Goal: Go to known website: Go to known website

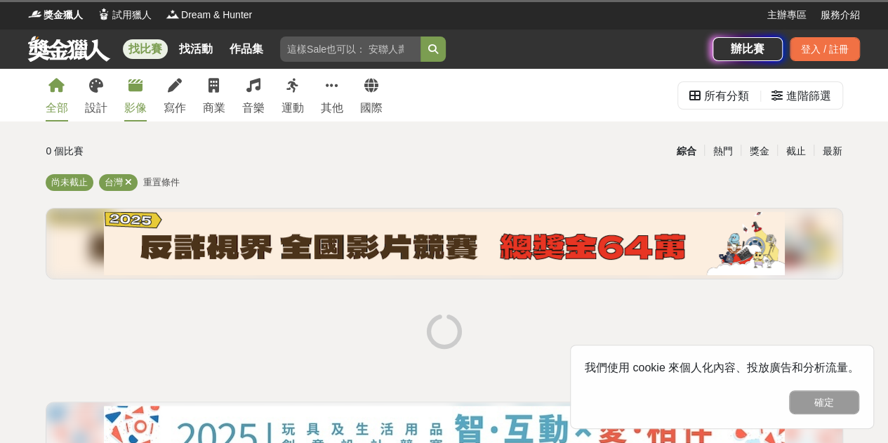
click at [129, 98] on link "影像" at bounding box center [135, 95] width 22 height 53
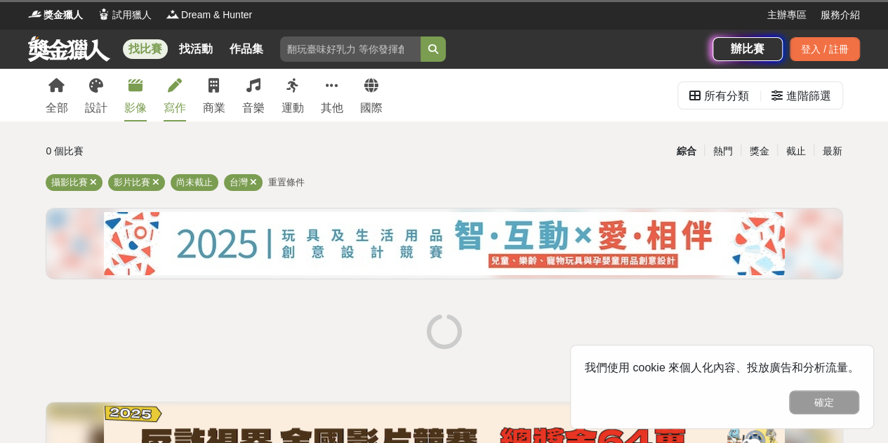
click at [173, 96] on link "寫作" at bounding box center [175, 95] width 22 height 53
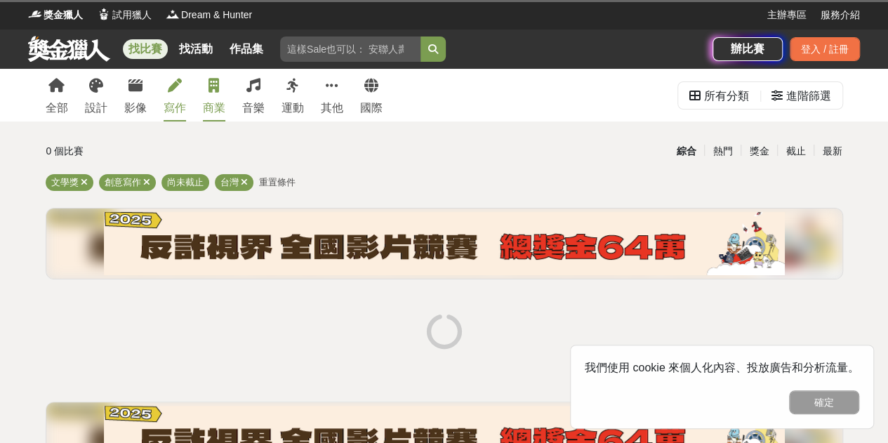
click at [204, 98] on link "商業" at bounding box center [214, 95] width 22 height 53
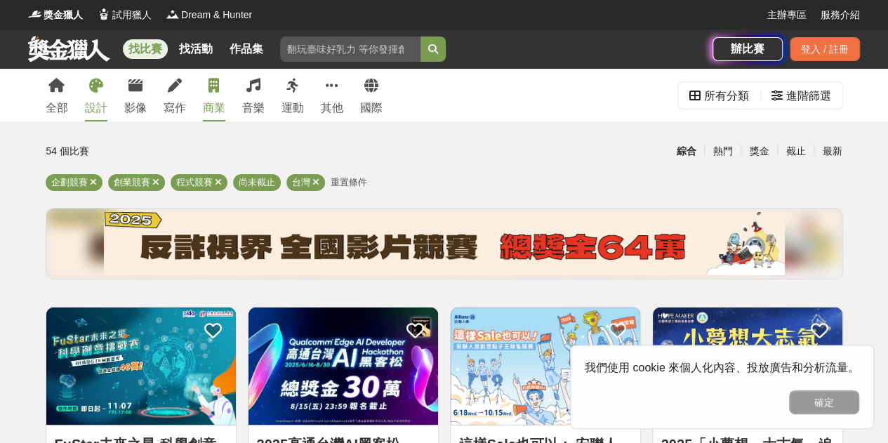
click at [105, 102] on div "設計" at bounding box center [96, 108] width 22 height 17
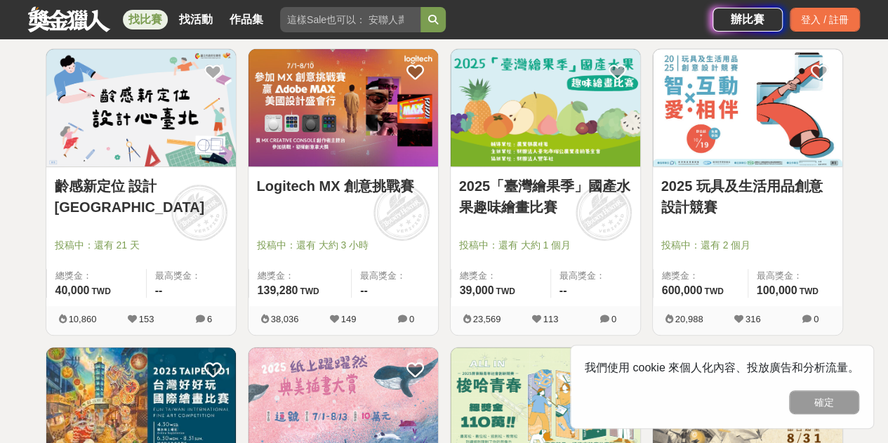
scroll to position [281, 0]
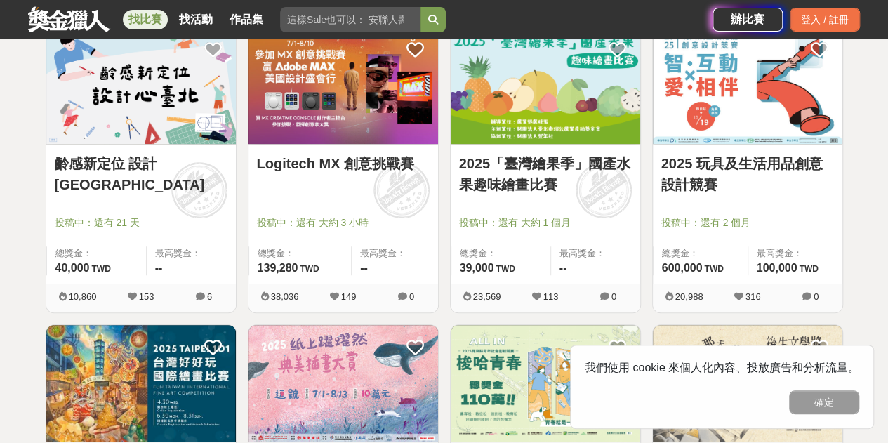
click at [702, 119] on img at bounding box center [747, 85] width 189 height 117
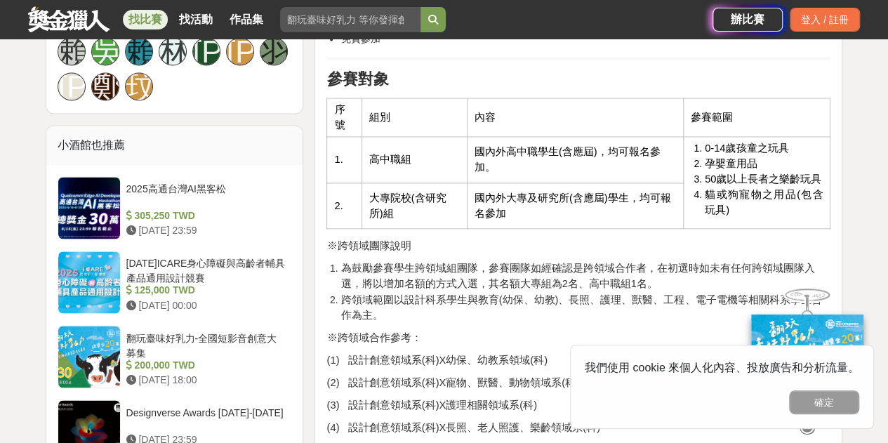
scroll to position [1053, 0]
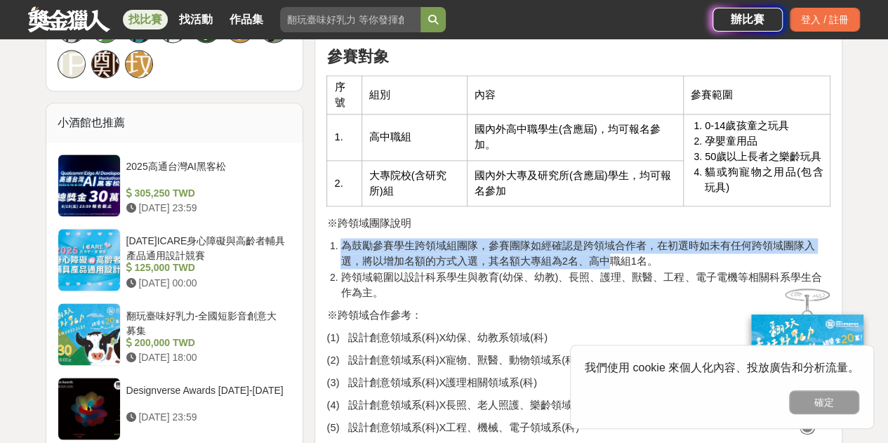
drag, startPoint x: 341, startPoint y: 253, endPoint x: 585, endPoint y: 255, distance: 244.2
click at [585, 255] on span "為鼓勵參賽學生跨領域組團隊，參賽團隊如經確認是跨領域合作者，在初選時如未有任何跨領域團隊入選，將以增加名額的方式入選，其名額大專組為2名、高中職組1名。" at bounding box center [577, 253] width 474 height 27
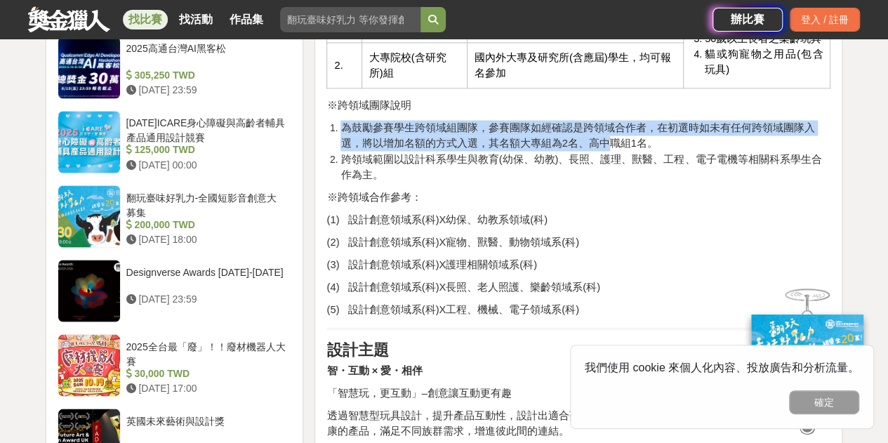
scroll to position [1193, 0]
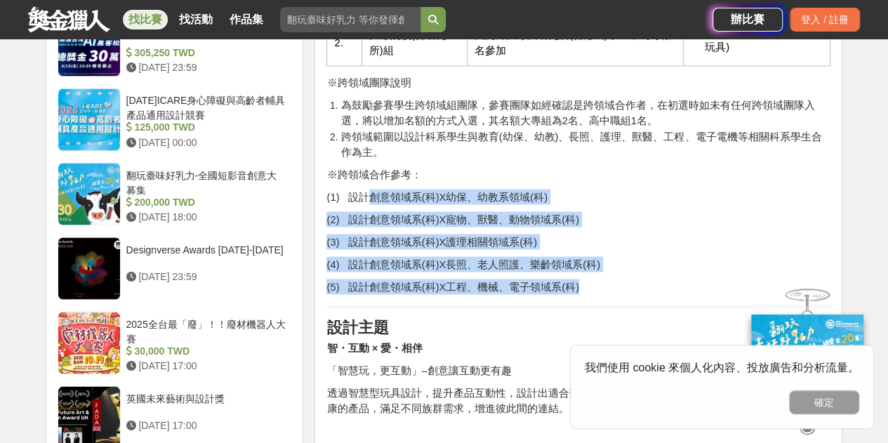
drag, startPoint x: 365, startPoint y: 197, endPoint x: 578, endPoint y: 294, distance: 234.3
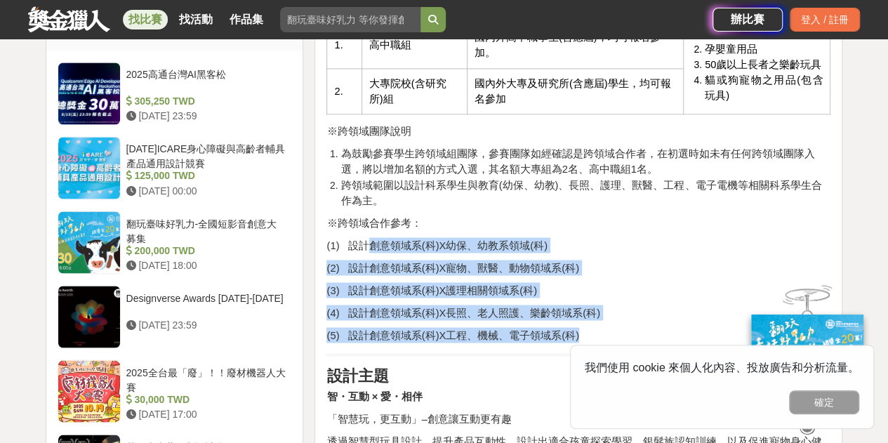
scroll to position [1123, 0]
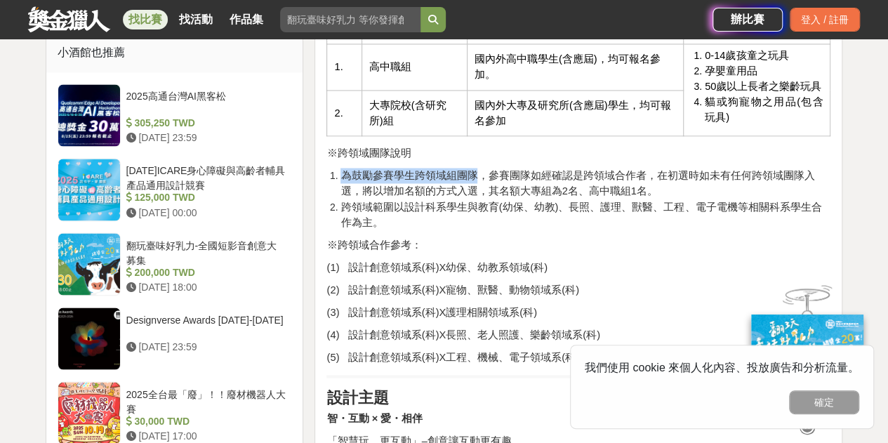
drag, startPoint x: 339, startPoint y: 175, endPoint x: 476, endPoint y: 184, distance: 137.1
click at [476, 184] on li "為鼓勵參賽學生跨領域組團隊，參賽團隊如經確認是跨領域合作者，在初選時如未有任何跨領域團隊入選，將以增加名額的方式入選，其名額大專組為2名、高中職組1名。" at bounding box center [585, 183] width 490 height 31
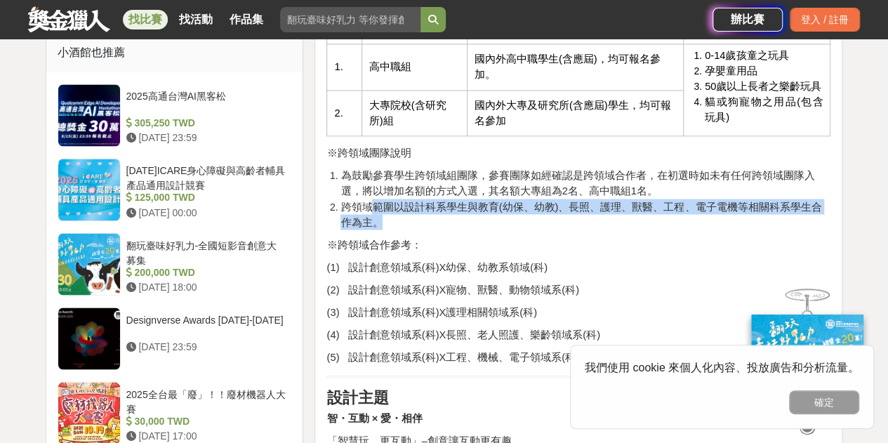
drag, startPoint x: 371, startPoint y: 207, endPoint x: 686, endPoint y: 225, distance: 316.3
click at [686, 225] on li "跨領域範圍以設計科系學生與教育(幼保、幼教)、長照、護理、獸醫、工程、電子電機等相關科系學生合作為主。" at bounding box center [585, 214] width 490 height 31
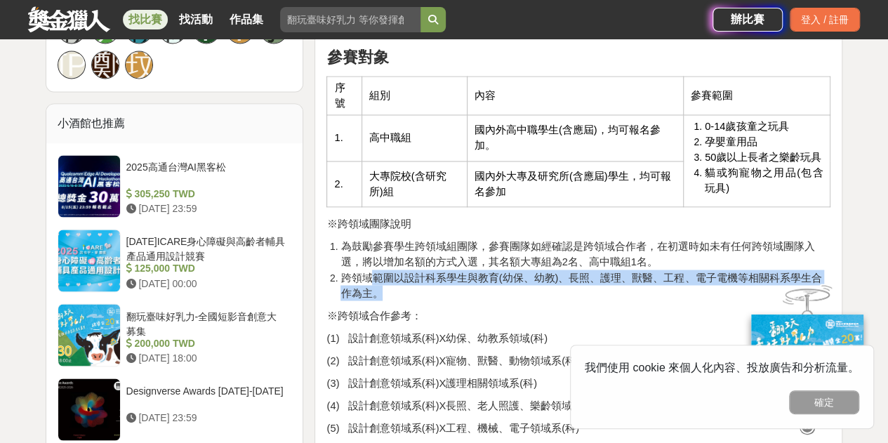
scroll to position [982, 0]
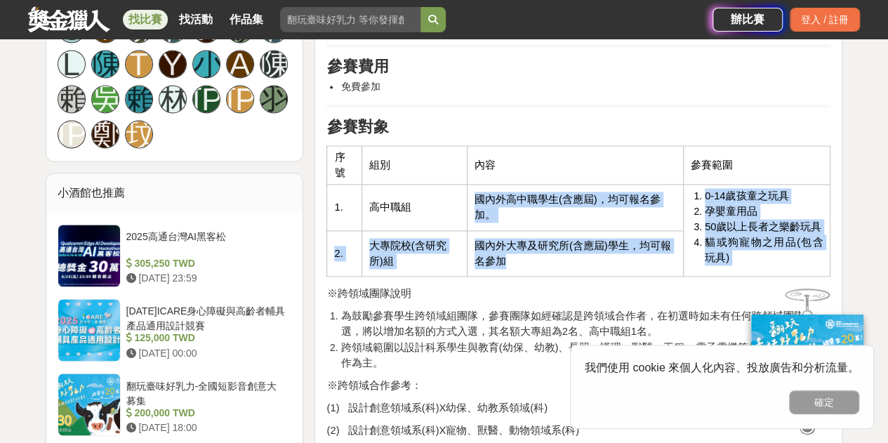
drag, startPoint x: 465, startPoint y: 196, endPoint x: 520, endPoint y: 267, distance: 90.0
click at [520, 267] on tbody "序號 組別 內容 參賽範圍 1. 高中職組 國內外高中職學生(含應屆)，均可報名參加。 0-14歲孩童之玩具 孕嬰童用品 50歲以上長者之樂齡玩具 貓或狗寵物…" at bounding box center [578, 211] width 503 height 131
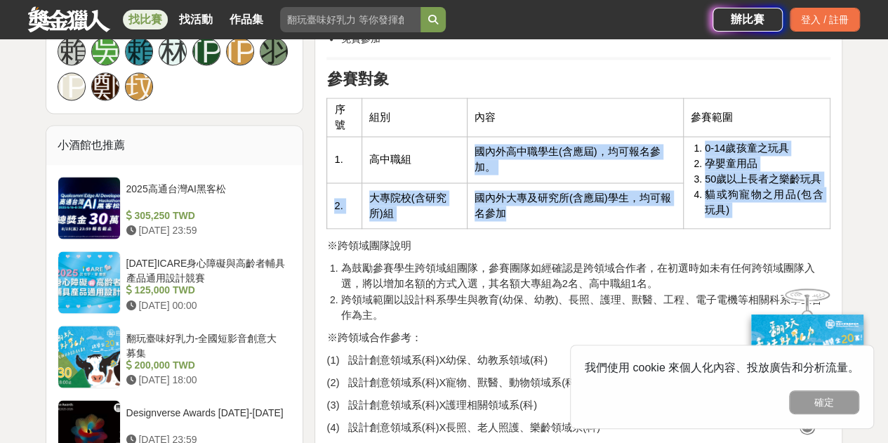
scroll to position [1053, 0]
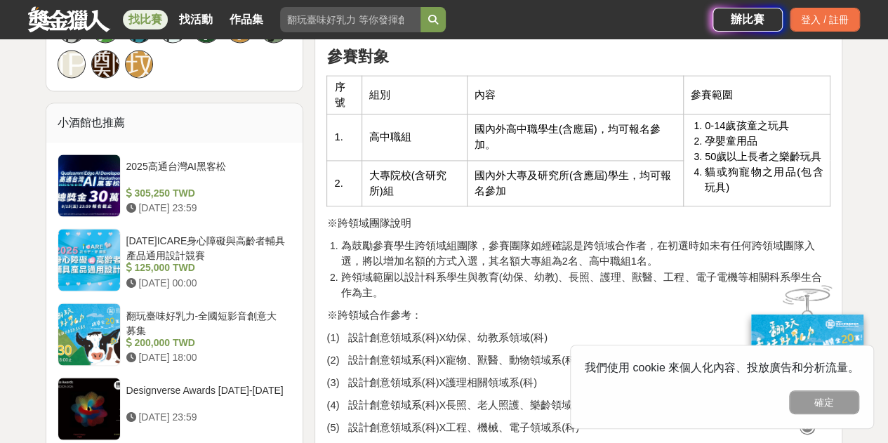
click at [383, 273] on span "跨領域範圍以設計科系學生與教育(幼保、幼教)、長照、護理、獸醫、工程、電子電機等相關科系學生合作為主。" at bounding box center [580, 284] width 481 height 27
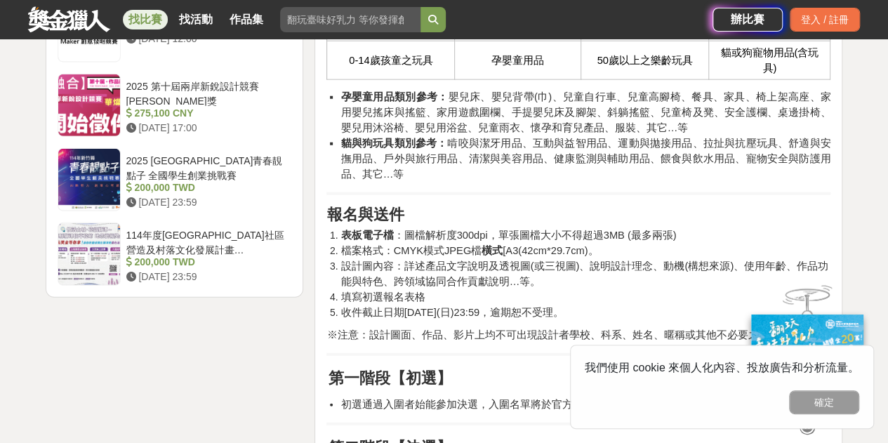
scroll to position [1825, 0]
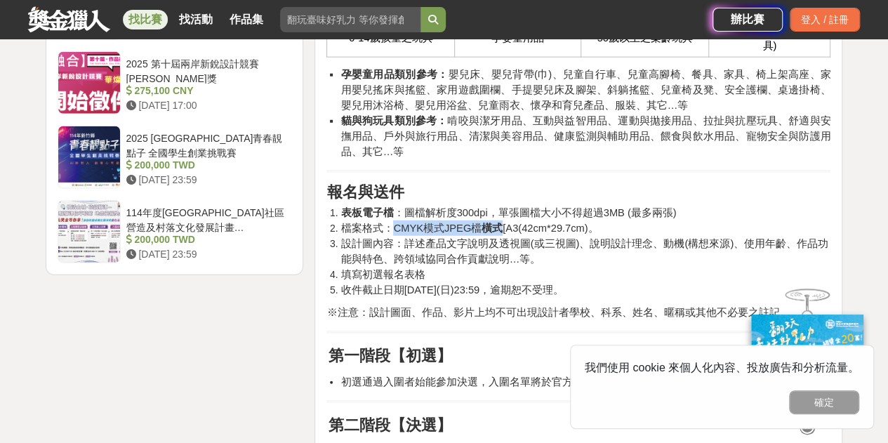
drag, startPoint x: 390, startPoint y: 232, endPoint x: 493, endPoint y: 239, distance: 102.7
click at [493, 234] on span "檔案格式：CMYK模式JPEG檔 橫式 [A3(42cm*29.7cm)。" at bounding box center [469, 227] width 258 height 11
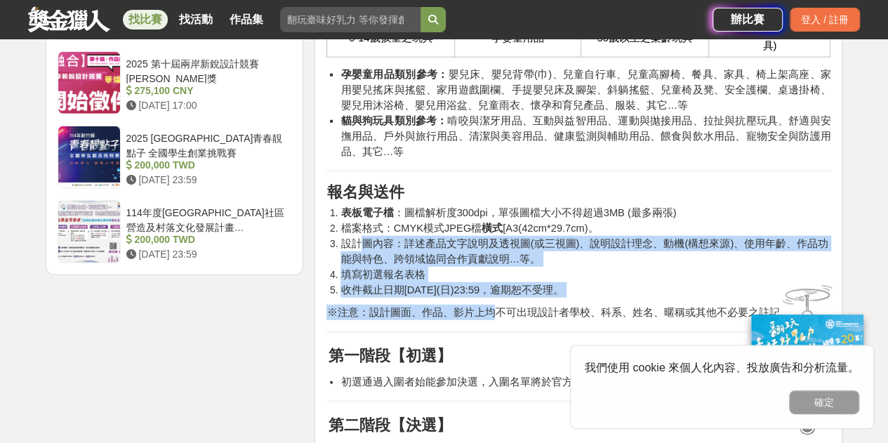
drag, startPoint x: 358, startPoint y: 257, endPoint x: 495, endPoint y: 311, distance: 147.8
click at [495, 311] on div "活動目的 發掘與培養兒童、樂齡及寵物玩具與孕嬰童用品設計人才。 提供在校學生創作發想之舞台。 推動跨領域整合之創新設計。 推廣兒童、樂齡、寵物玩具與孕嬰童用品…" at bounding box center [578, 448] width 504 height 3561
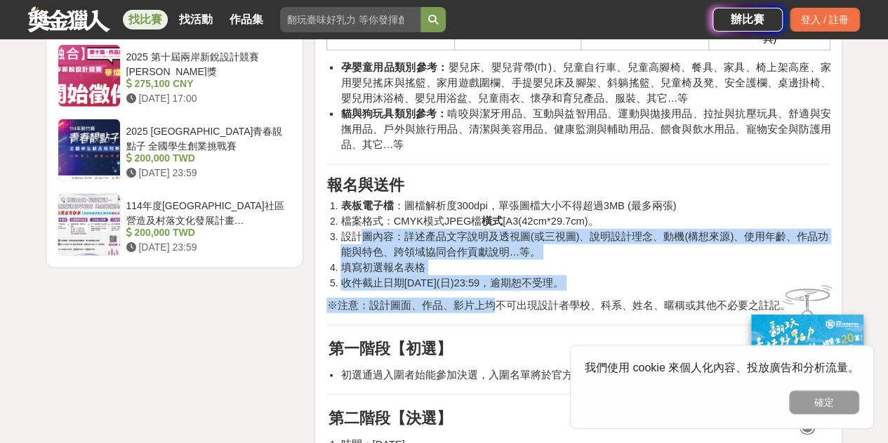
scroll to position [1614, 0]
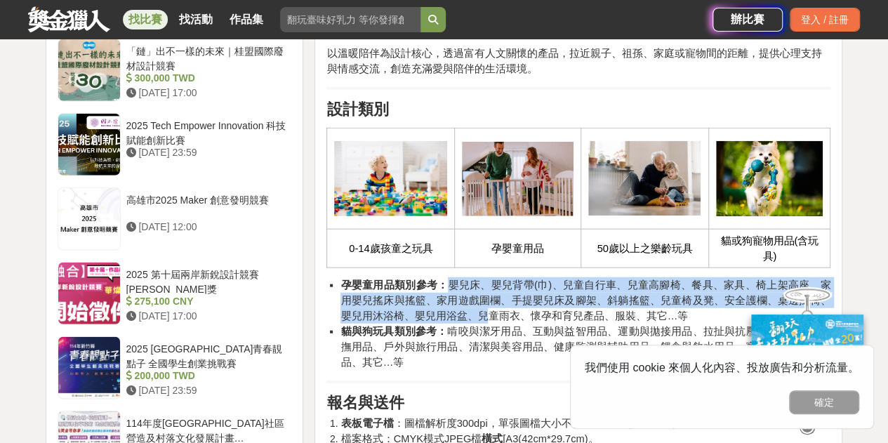
drag, startPoint x: 440, startPoint y: 288, endPoint x: 467, endPoint y: 315, distance: 38.2
click at [467, 315] on span "孕嬰童用品類別參考： 嬰兒床、嬰兒背帶(巾)、兒童自行車、兒童高腳椅、餐具、家具、椅上架高座、家用嬰兒搖床與搖籃、家用遊戲圍欄、手提嬰兒床及腳架、斜躺搖籃、兒…" at bounding box center [585, 300] width 490 height 42
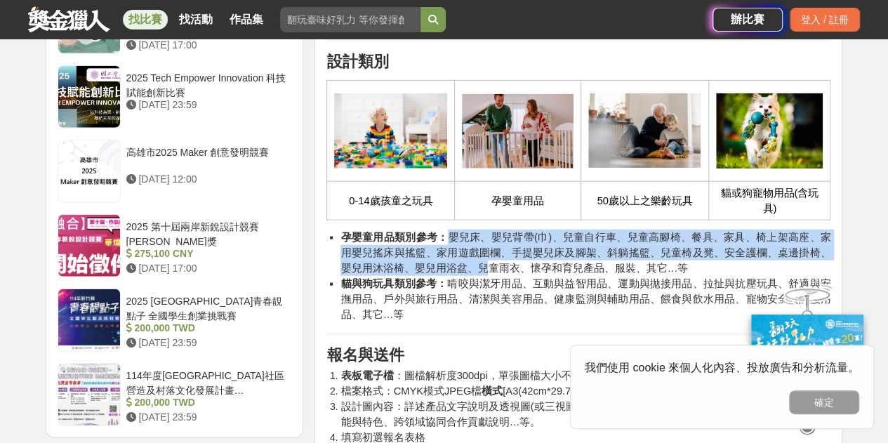
scroll to position [1684, 0]
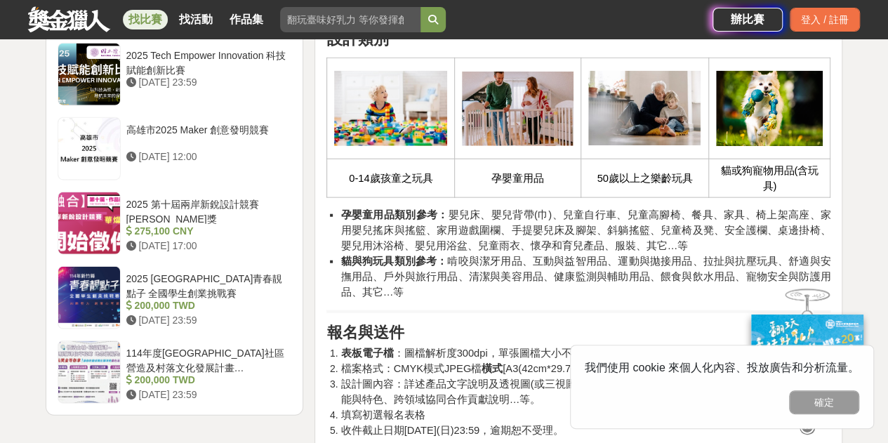
click at [484, 268] on span "貓與狗玩具類別參考： 啃咬與潔牙用品、互動與益智用品、運動與拋接用品、拉扯與抗壓玩具、舒適與安撫用品、戶外與旅行用品、清潔與美容用品、健康監測與輔助用品、餵食…" at bounding box center [585, 276] width 490 height 42
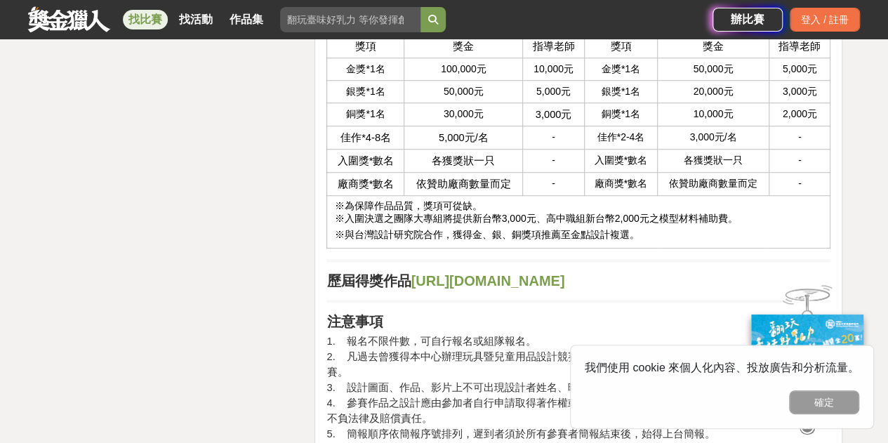
scroll to position [3158, 0]
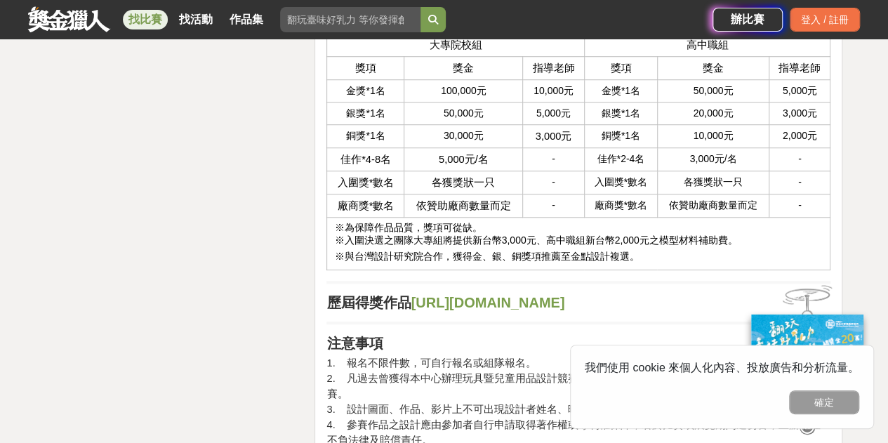
click at [552, 310] on strong "[URL][DOMAIN_NAME]" at bounding box center [488, 302] width 154 height 15
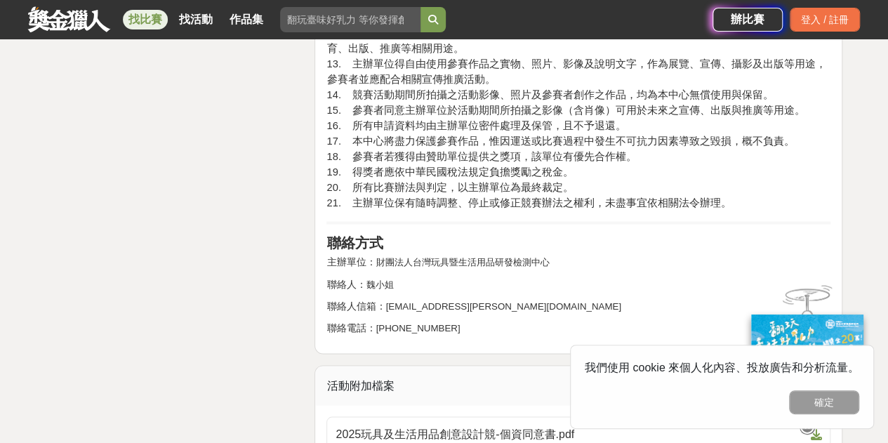
scroll to position [3930, 0]
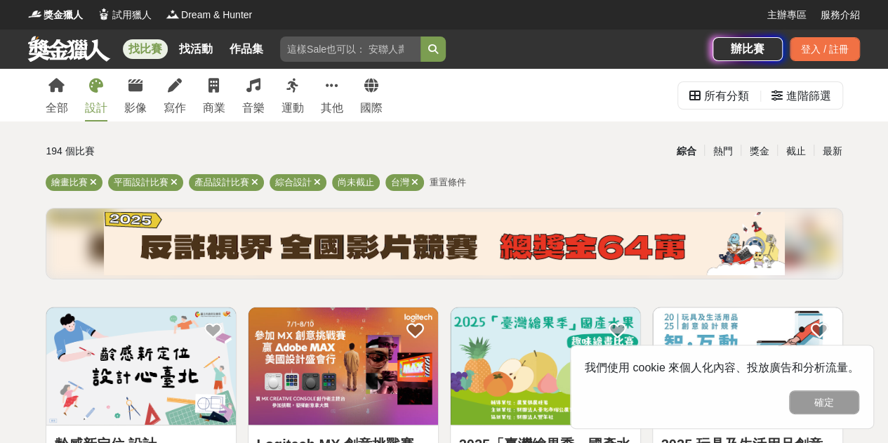
click at [187, 92] on div "全部 設計 影像 寫作 商業 音樂 運動 其他 國際" at bounding box center [214, 95] width 354 height 53
click at [211, 93] on icon at bounding box center [213, 86] width 11 height 14
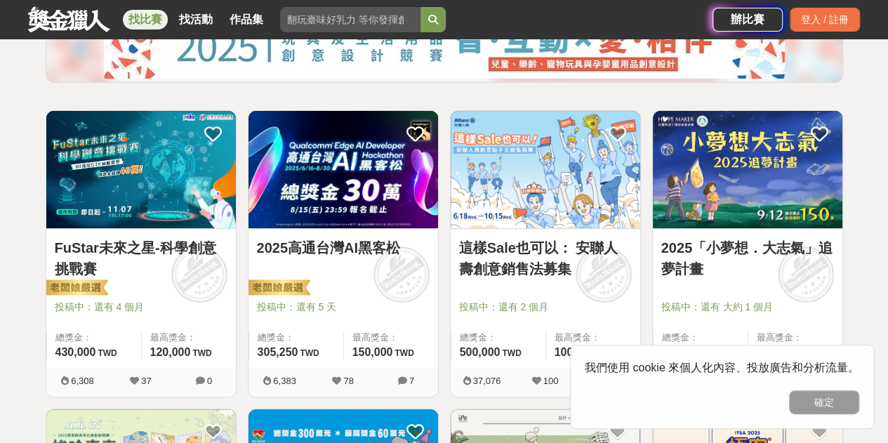
scroll to position [211, 0]
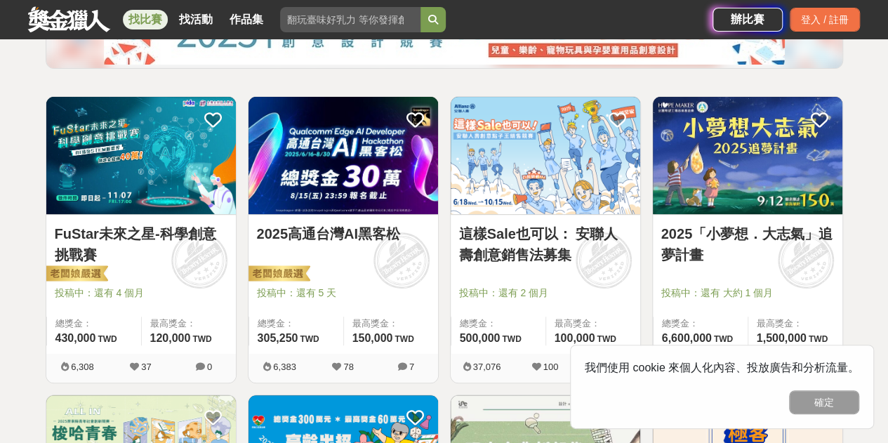
click at [350, 172] on img at bounding box center [342, 155] width 189 height 117
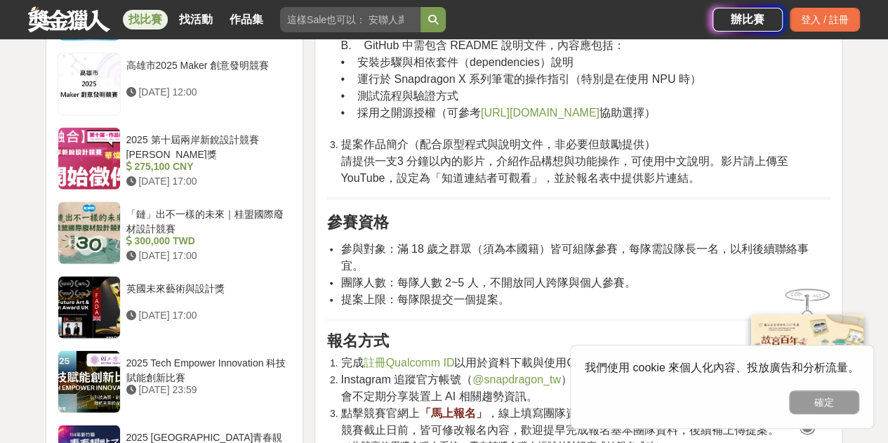
scroll to position [1684, 0]
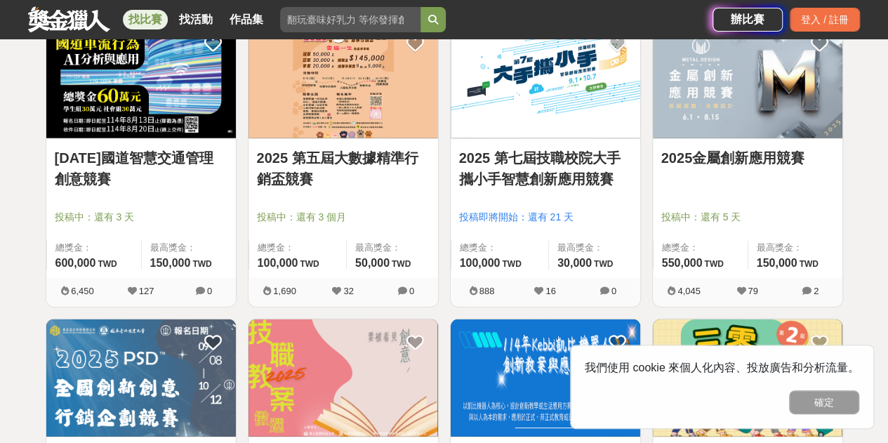
scroll to position [1684, 0]
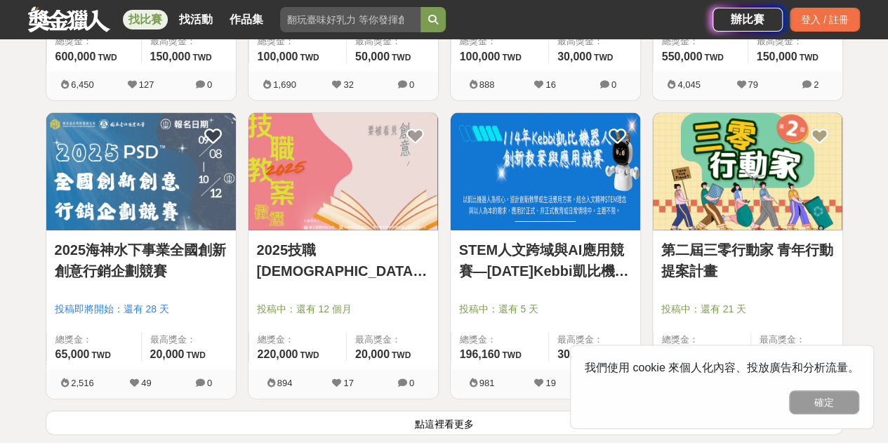
click at [337, 186] on img at bounding box center [342, 171] width 189 height 117
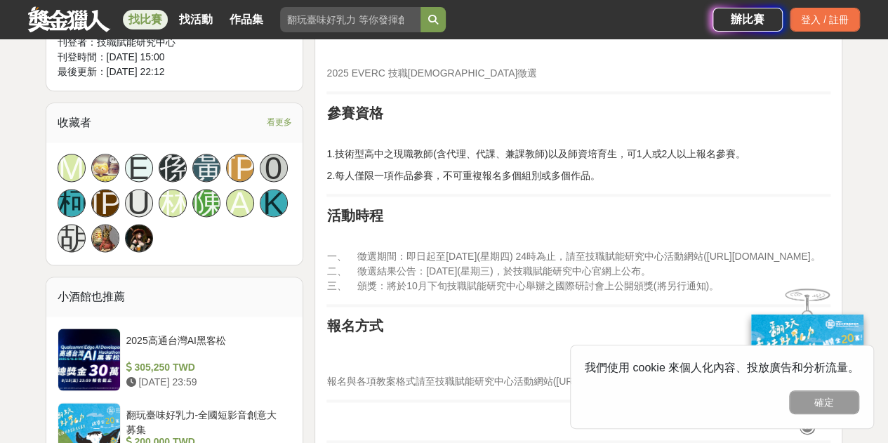
scroll to position [842, 0]
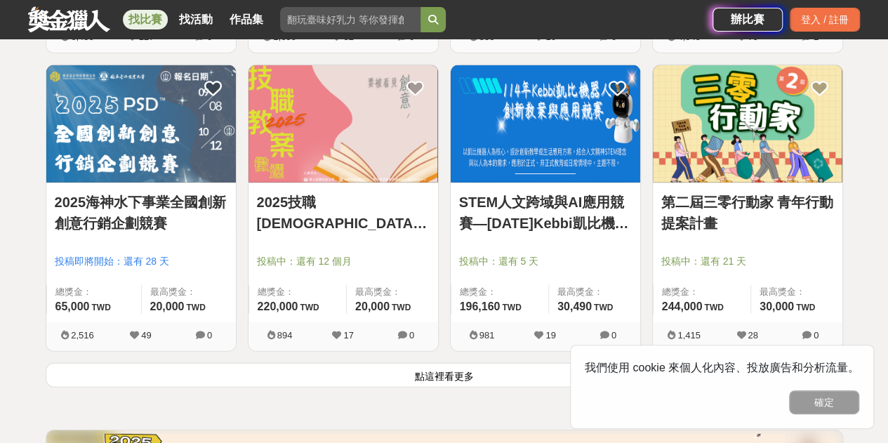
scroll to position [1754, 0]
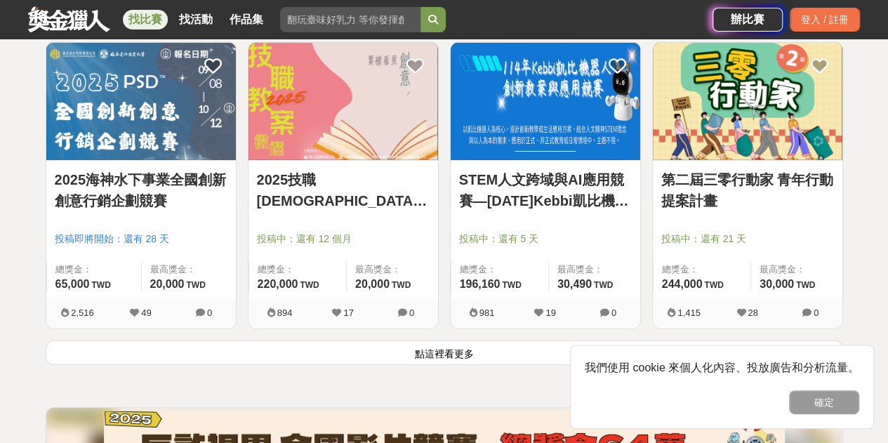
click at [491, 356] on button "點這裡看更多" at bounding box center [444, 352] width 797 height 25
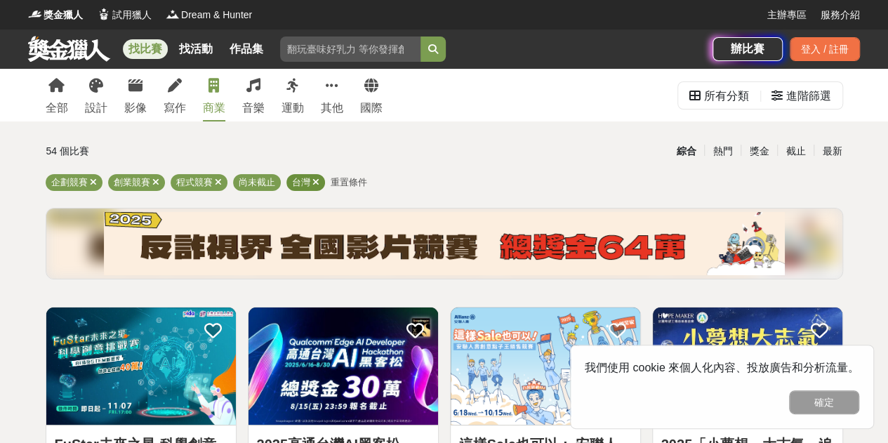
click at [316, 185] on icon at bounding box center [315, 182] width 7 height 9
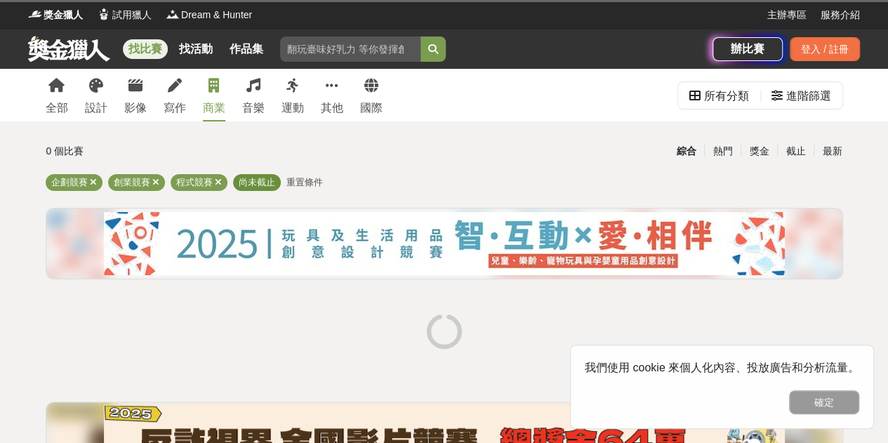
click at [261, 178] on span "尚未截止" at bounding box center [257, 182] width 36 height 11
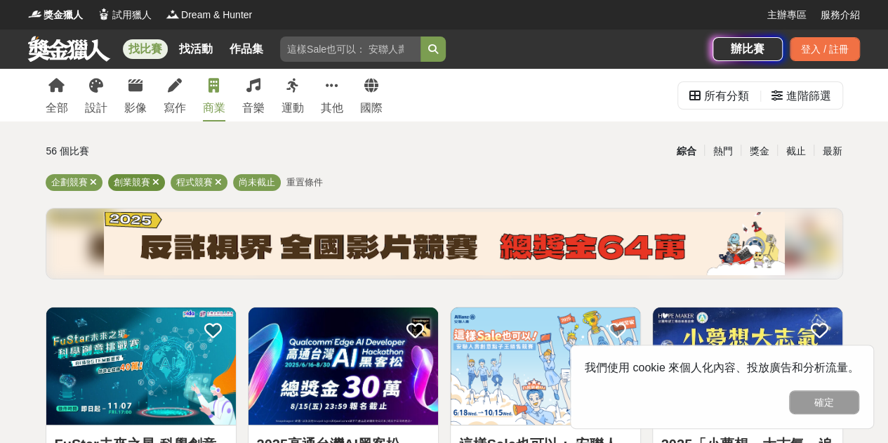
click at [160, 179] on div "創業競賽" at bounding box center [136, 182] width 57 height 17
click at [149, 180] on span "創業競賽" at bounding box center [132, 182] width 36 height 11
click at [263, 99] on link "音樂" at bounding box center [253, 95] width 22 height 53
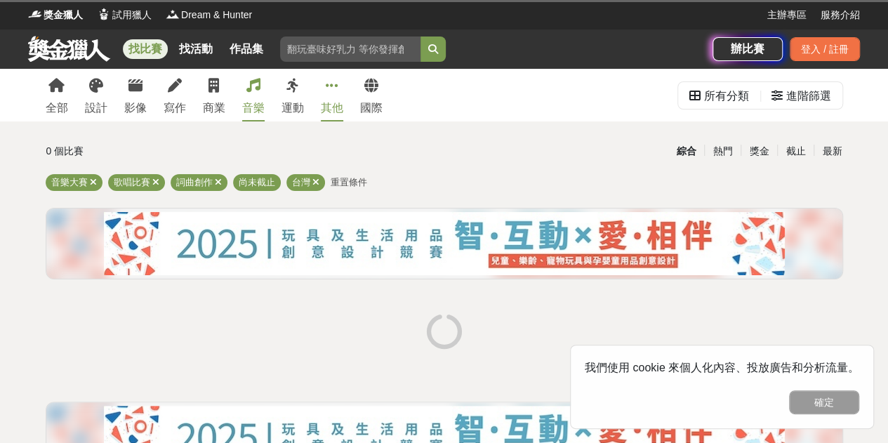
click at [329, 93] on link "其他" at bounding box center [332, 95] width 22 height 53
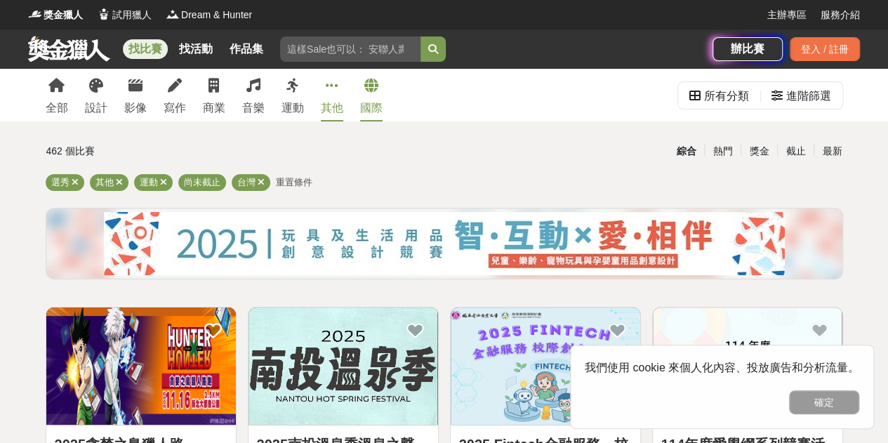
click at [371, 95] on link "國際" at bounding box center [371, 95] width 22 height 53
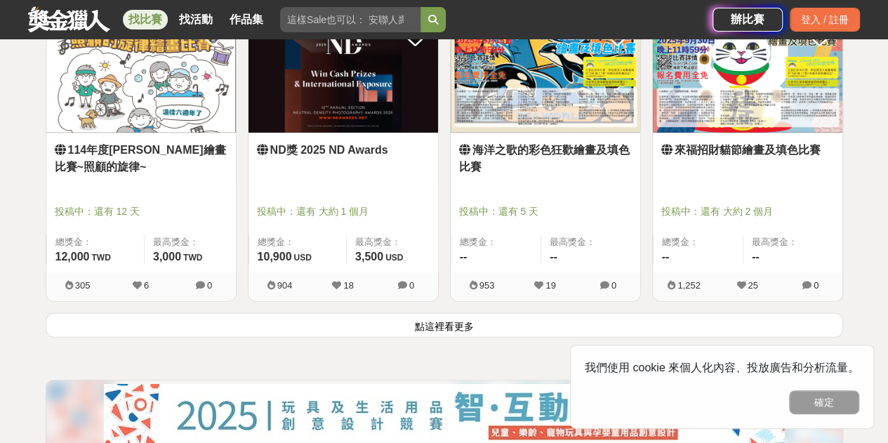
scroll to position [1825, 0]
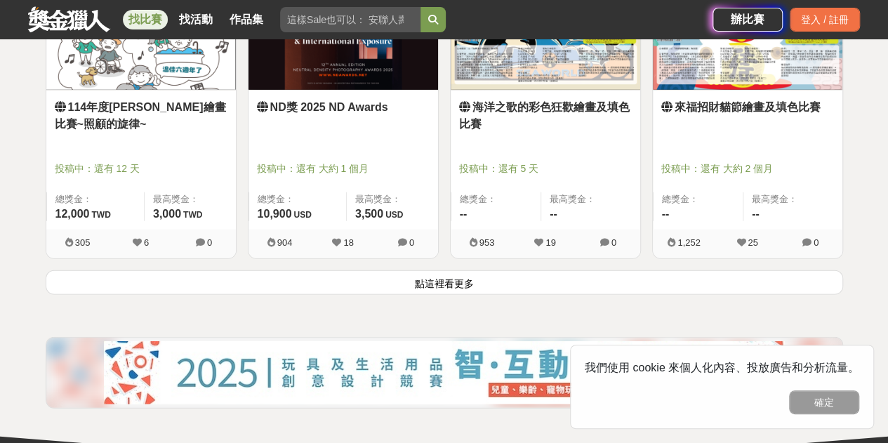
click at [463, 281] on button "點這裡看更多" at bounding box center [444, 282] width 797 height 25
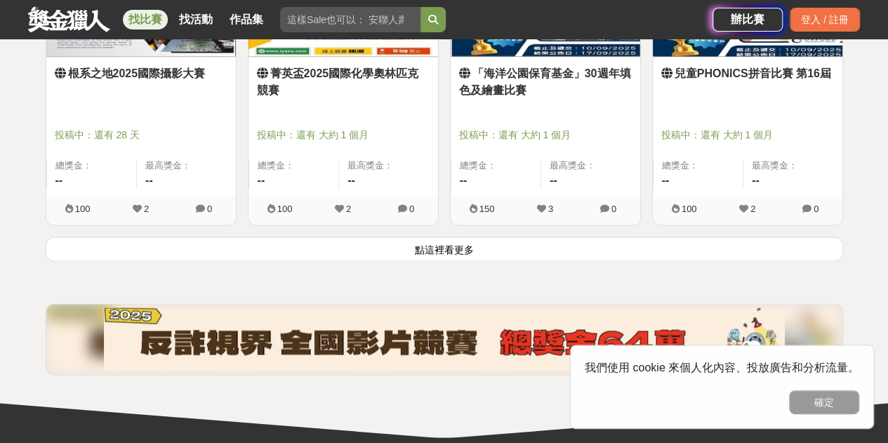
scroll to position [3649, 0]
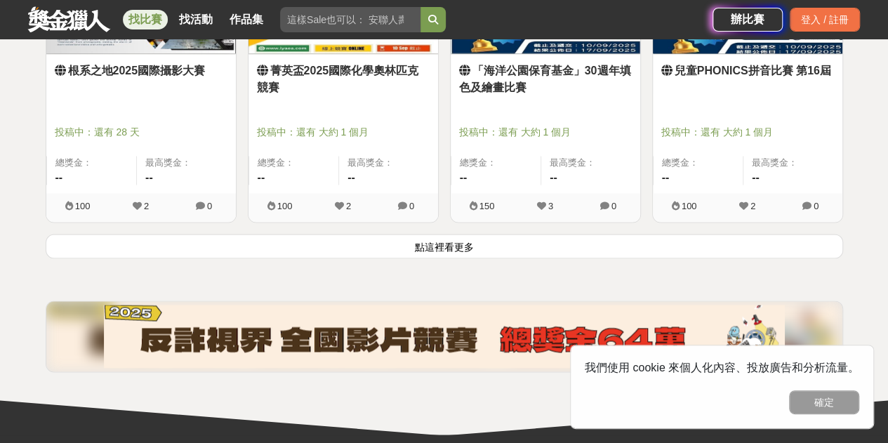
click at [553, 236] on button "點這裡看更多" at bounding box center [444, 246] width 797 height 25
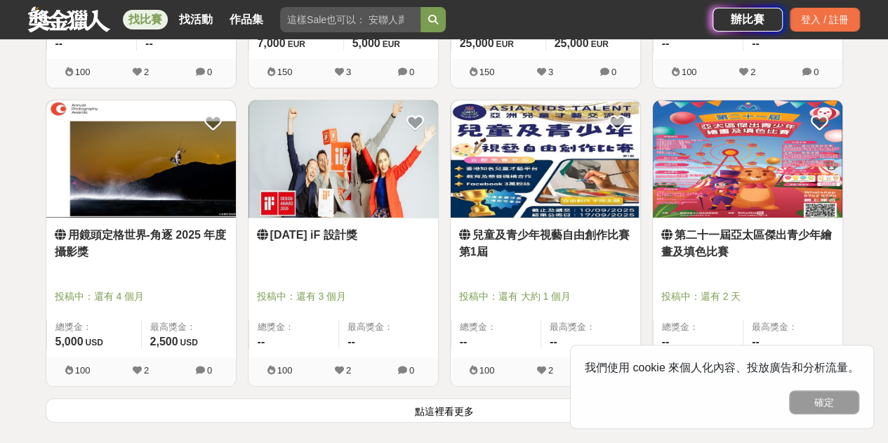
scroll to position [5333, 0]
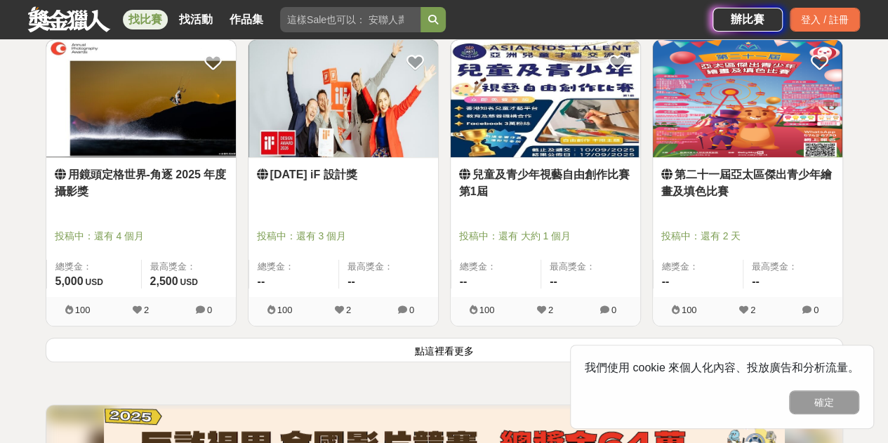
click at [449, 354] on button "點這裡看更多" at bounding box center [444, 350] width 797 height 25
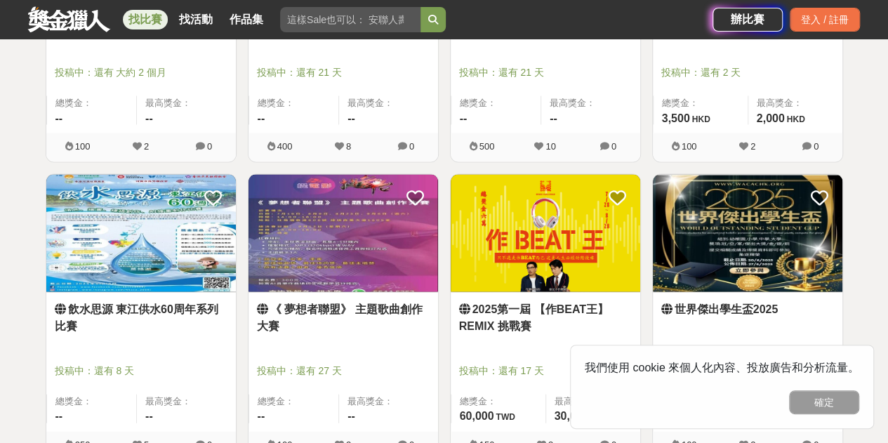
scroll to position [6737, 0]
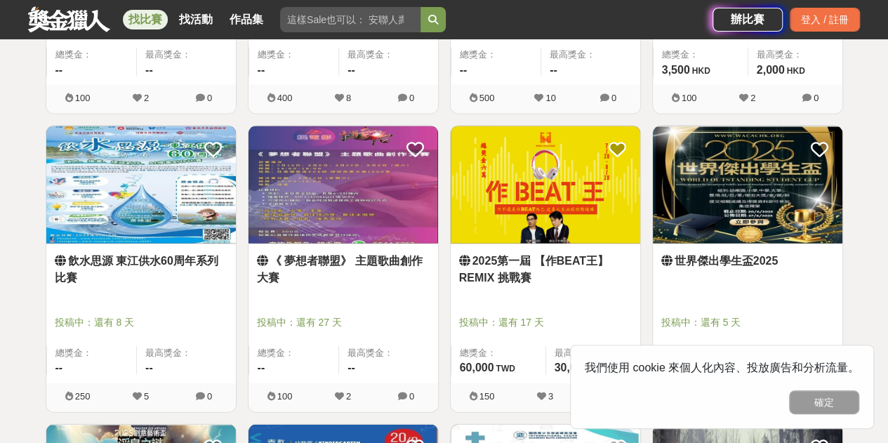
click at [550, 265] on link "2025第一屆 【作BEAT王】REMIX 挑戰賽" at bounding box center [545, 270] width 173 height 34
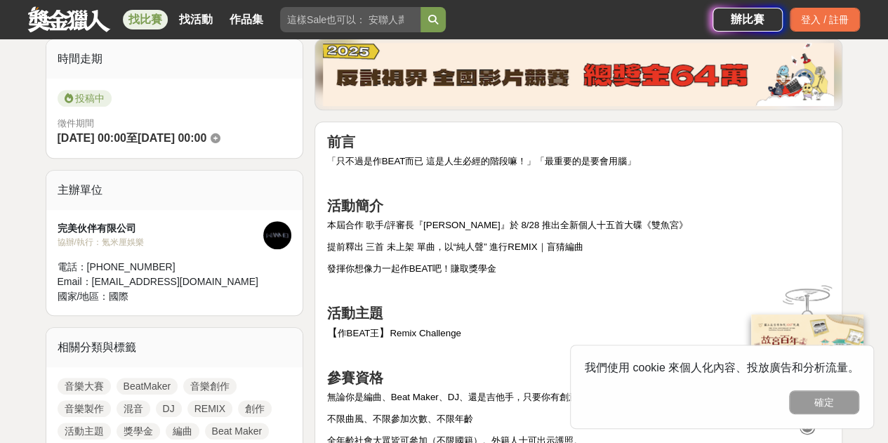
scroll to position [421, 0]
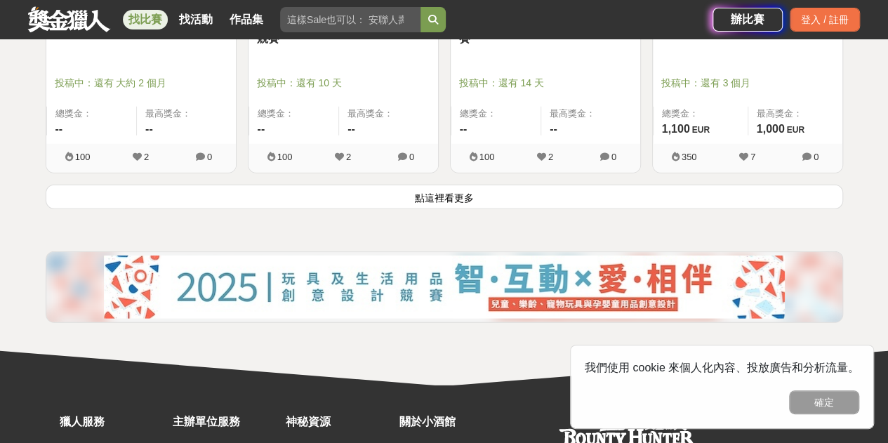
scroll to position [7088, 0]
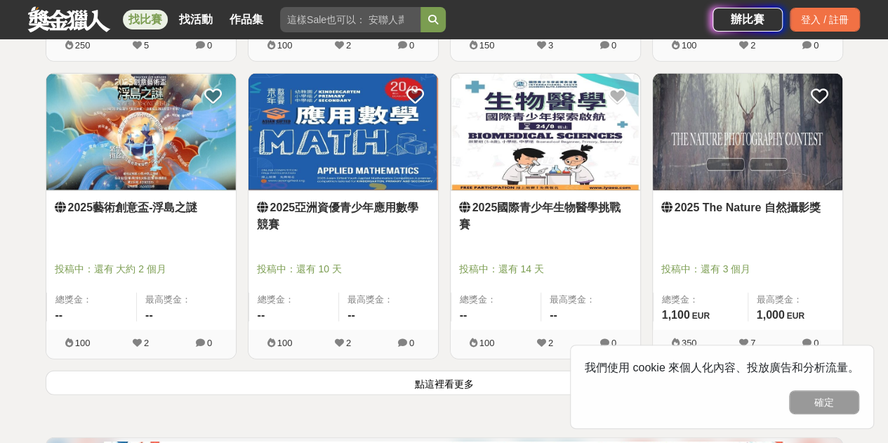
click at [469, 381] on button "點這裡看更多" at bounding box center [444, 383] width 797 height 25
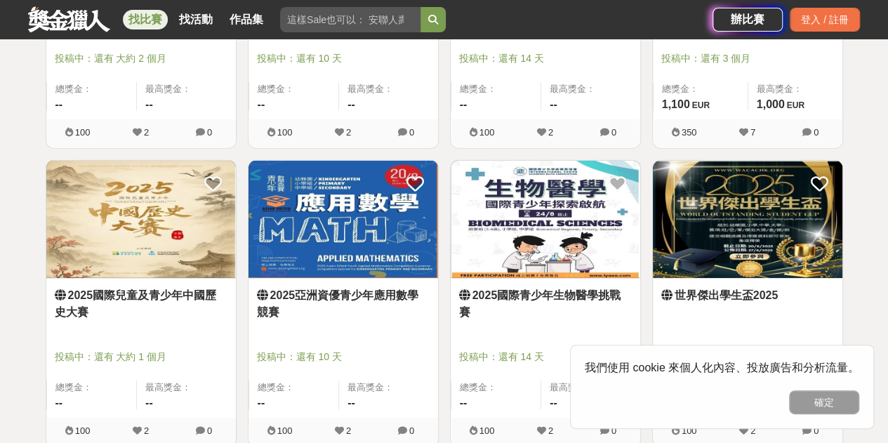
scroll to position [7509, 0]
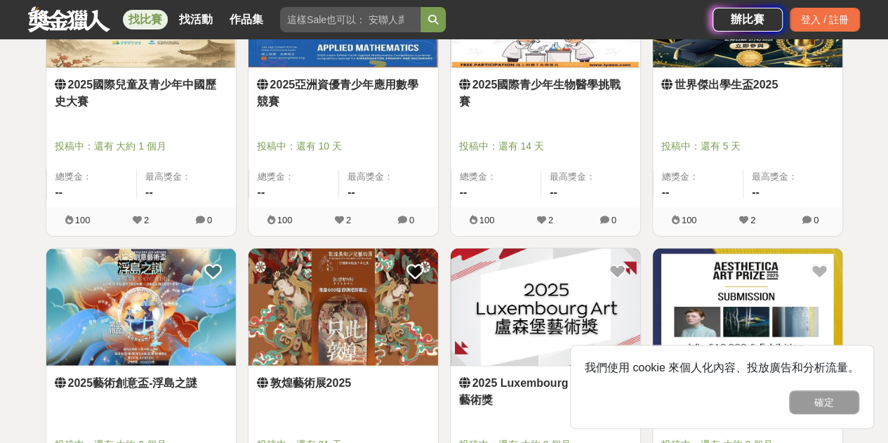
click at [170, 82] on link "2025國際兒童及青少年中國歷史大賽" at bounding box center [141, 93] width 173 height 34
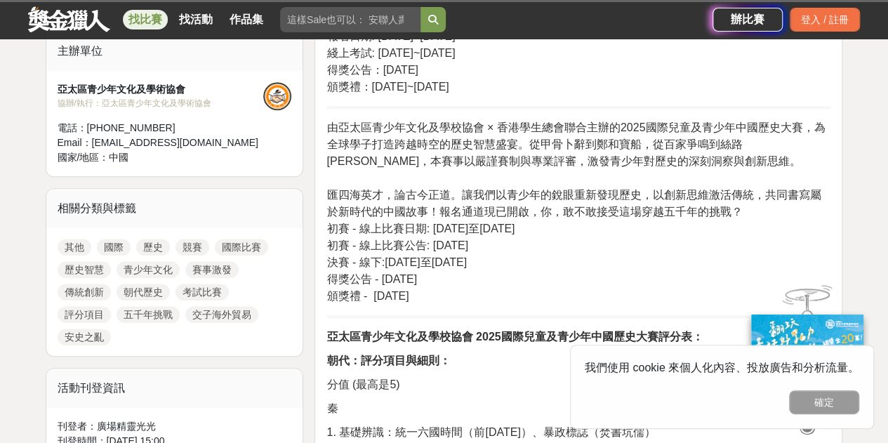
scroll to position [491, 0]
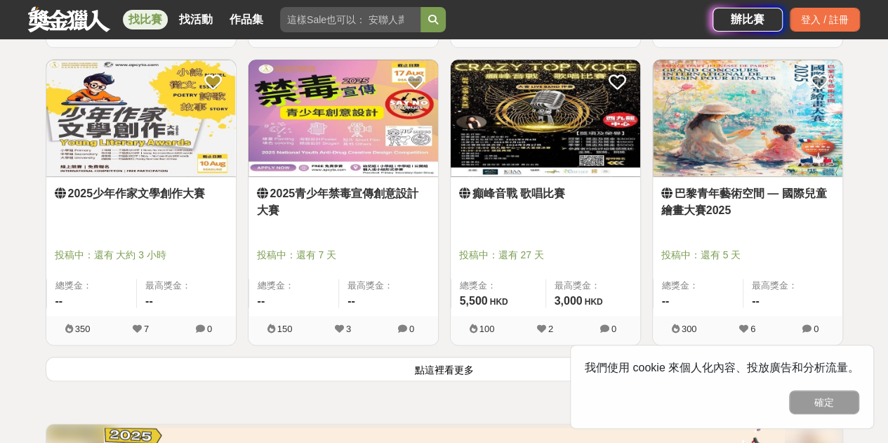
scroll to position [8912, 0]
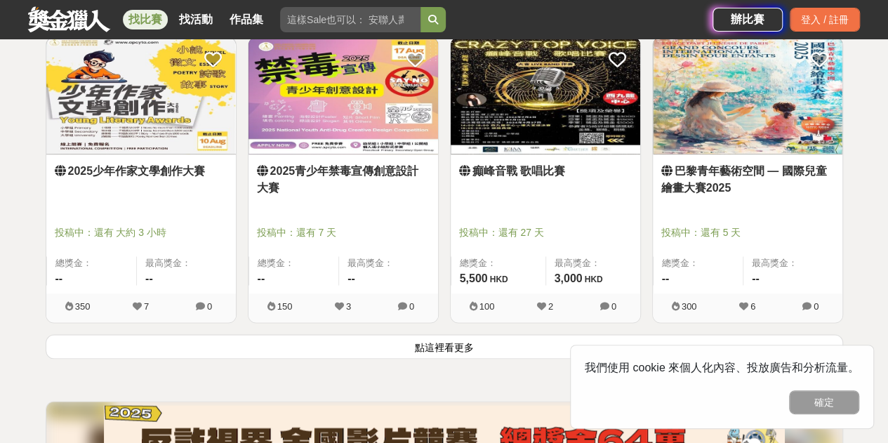
click at [578, 340] on button "點這裡看更多" at bounding box center [444, 346] width 797 height 25
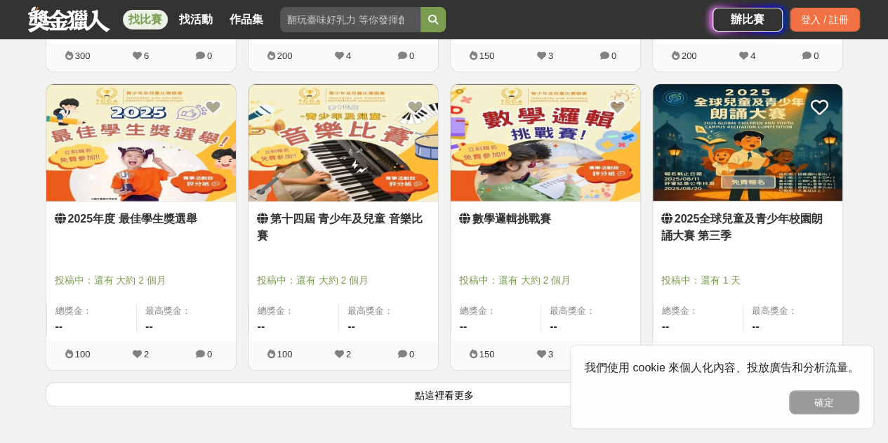
scroll to position [10737, 0]
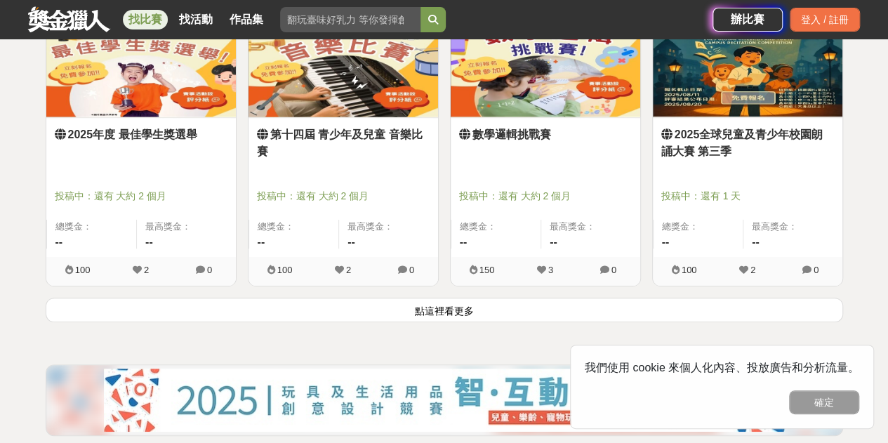
click at [566, 306] on button "點這裡看更多" at bounding box center [444, 310] width 797 height 25
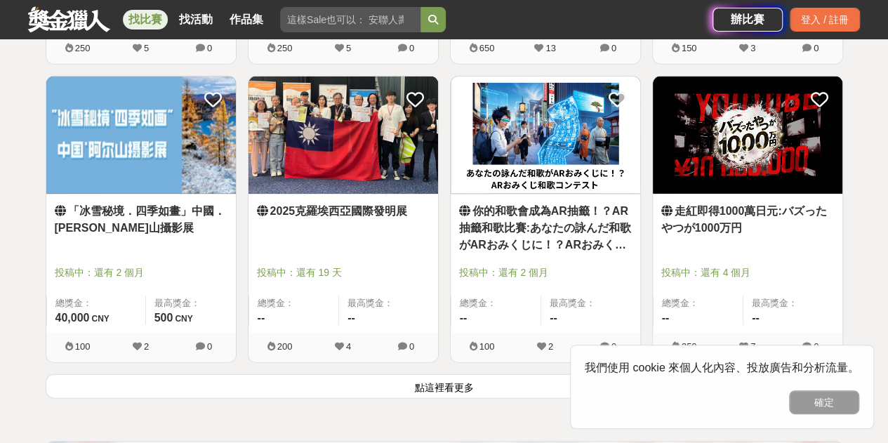
scroll to position [12491, 0]
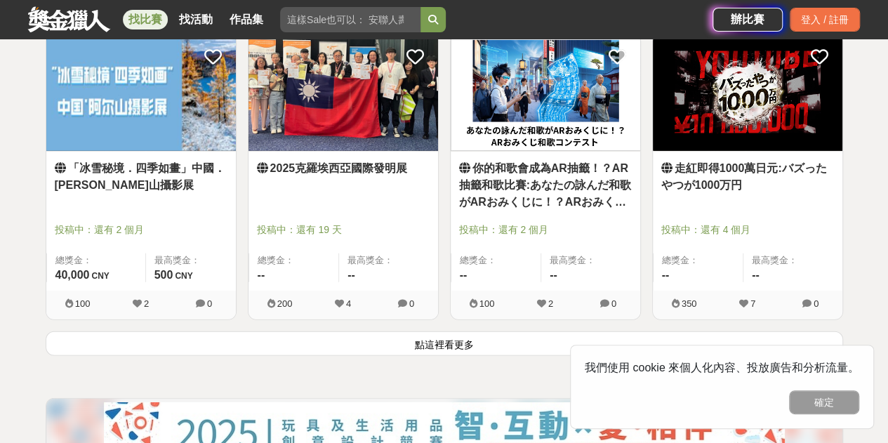
click at [571, 331] on button "點這裡看更多" at bounding box center [444, 343] width 797 height 25
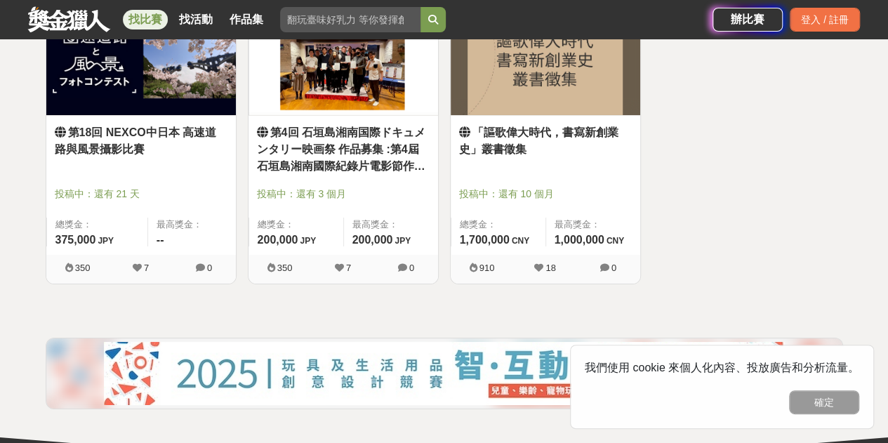
scroll to position [13052, 0]
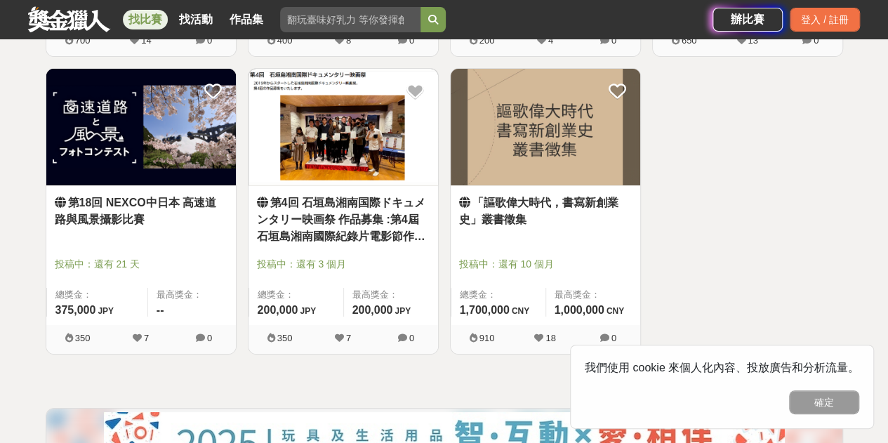
click at [157, 144] on img at bounding box center [140, 127] width 189 height 117
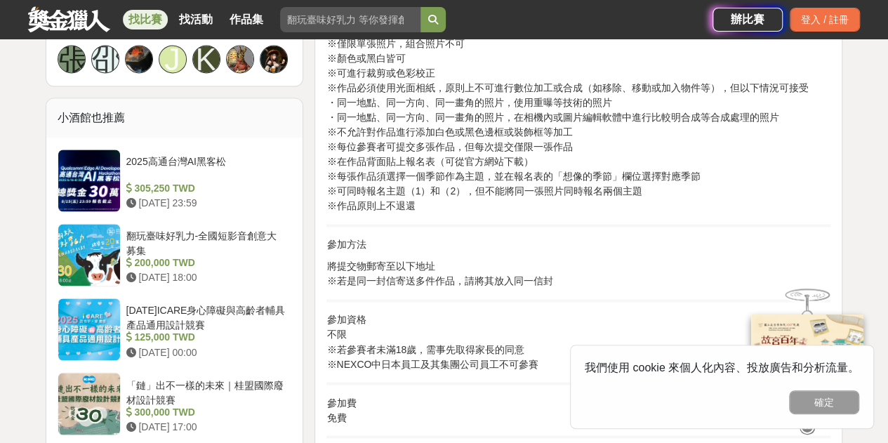
scroll to position [1053, 0]
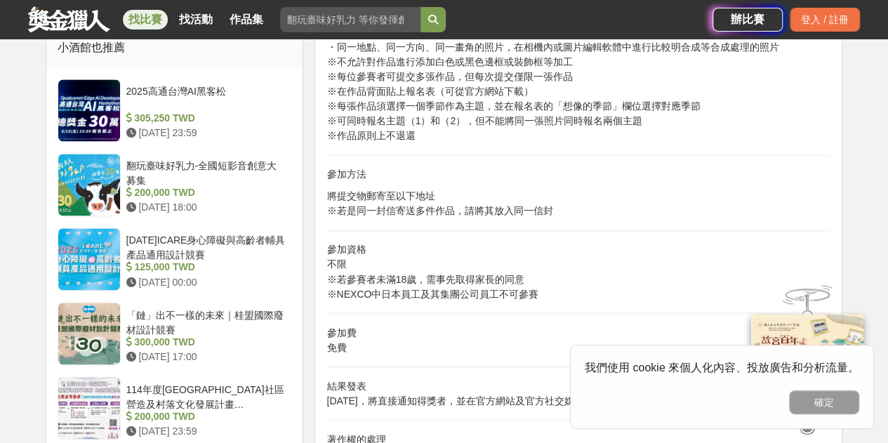
drag, startPoint x: 372, startPoint y: 193, endPoint x: 428, endPoint y: 227, distance: 65.8
click at [428, 227] on div "截止日期 [DATE]（星期日） 作品提交・報名截止，消印有效 ※若是親自提交，截止時間為17:00 獎項 【高速道路與四季風景部門】 ● 最優秀獎（1件） …" at bounding box center [578, 37] width 504 height 1210
click at [411, 255] on p "參加資格 不限 ※若參賽者未滿18歲，需事先取得家長的同意 ※NEXCO中日本員工及其集團公司員工不可參賽" at bounding box center [578, 271] width 504 height 59
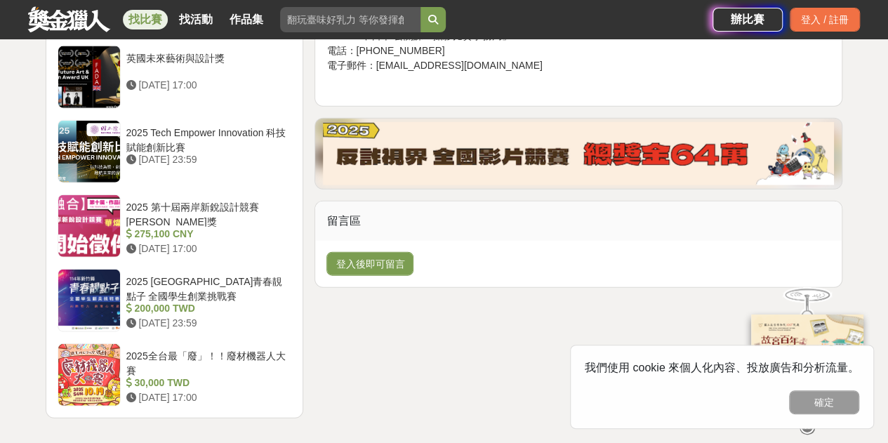
scroll to position [1684, 0]
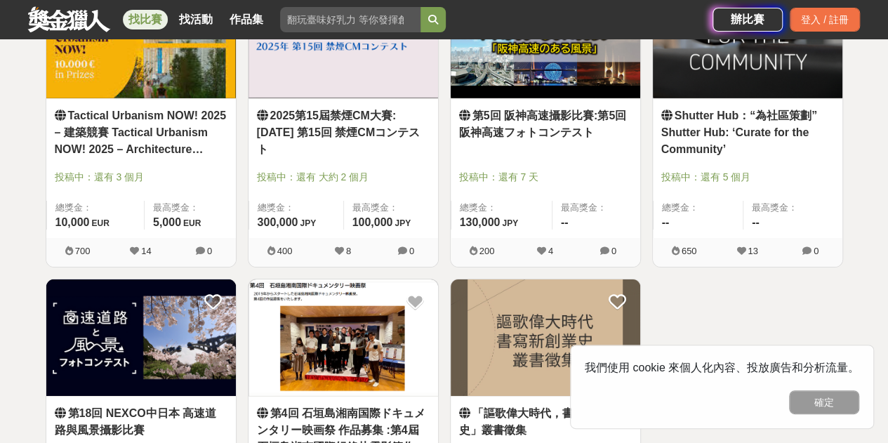
scroll to position [12702, 0]
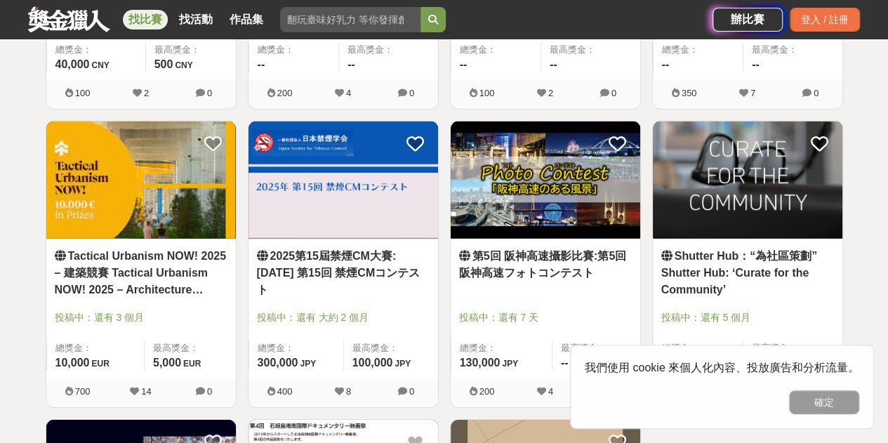
click at [343, 248] on link "2025第15屆禁煙CM大賽:[DATE] 第15回 禁煙CMコンテスト" at bounding box center [343, 273] width 173 height 51
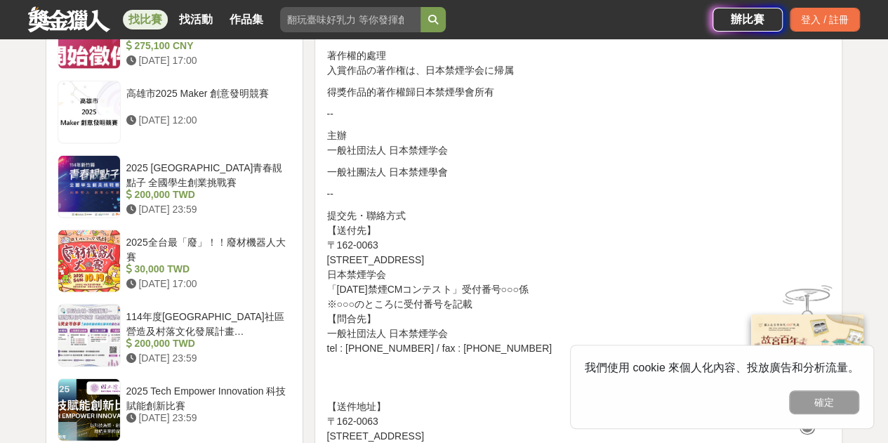
scroll to position [1614, 0]
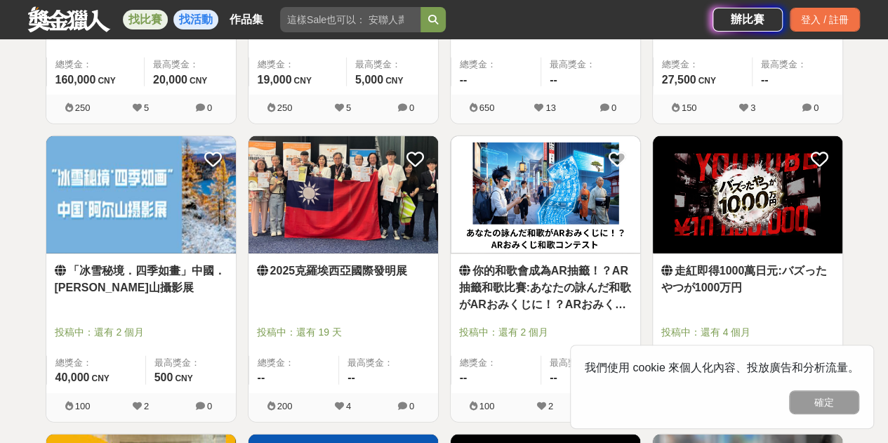
scroll to position [12702, 0]
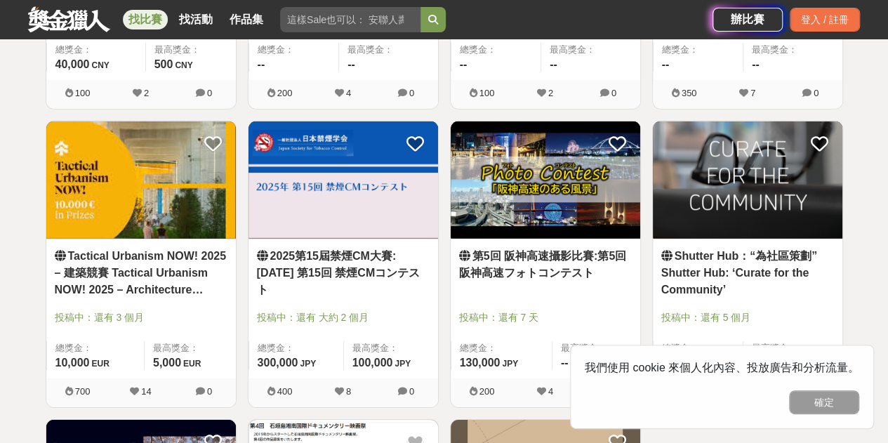
click at [154, 13] on link "找比賽" at bounding box center [145, 20] width 45 height 20
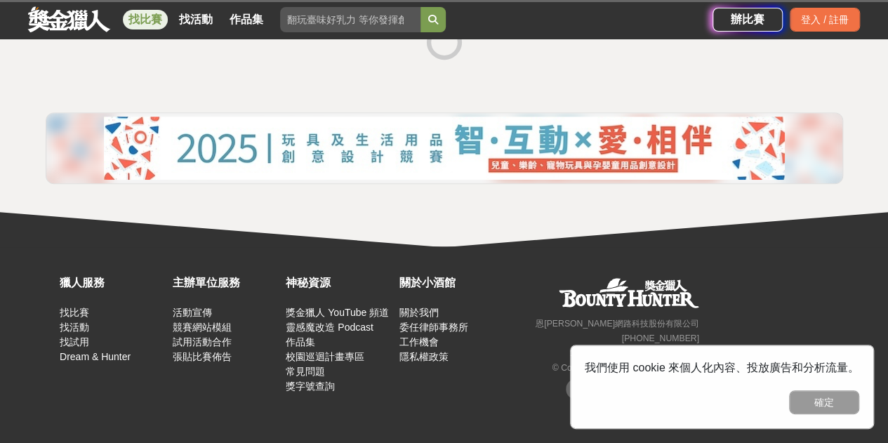
click at [145, 11] on link "找比賽" at bounding box center [145, 20] width 45 height 20
click at [96, 25] on link at bounding box center [69, 19] width 85 height 27
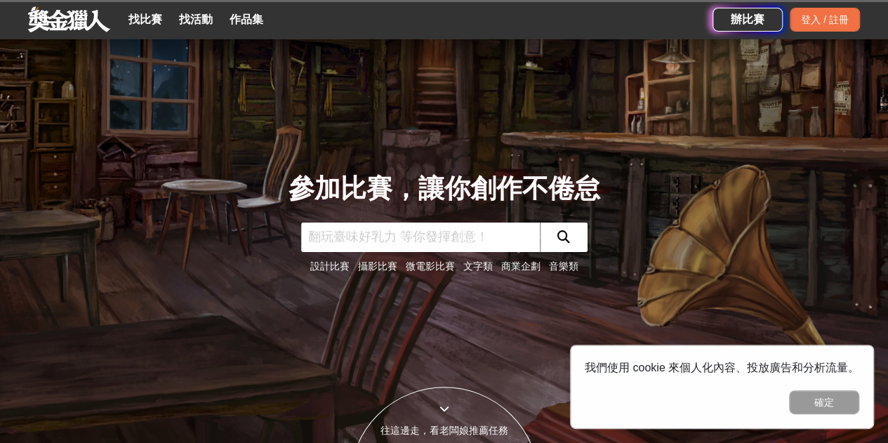
click at [489, 241] on input "text" at bounding box center [420, 236] width 239 height 29
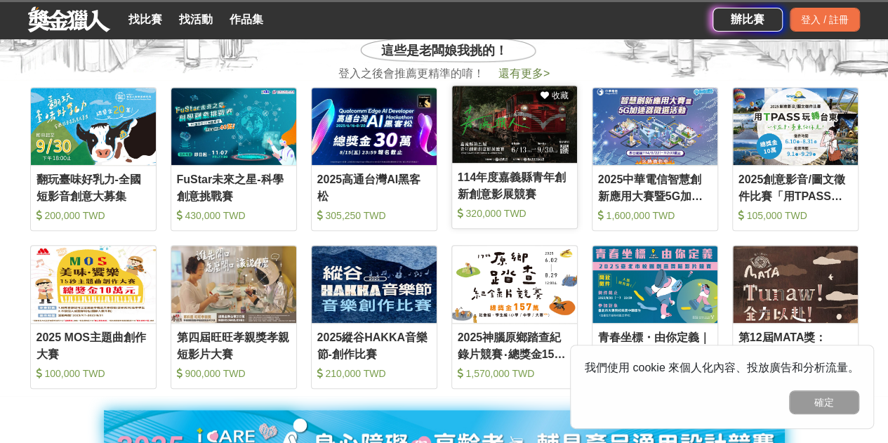
scroll to position [561, 0]
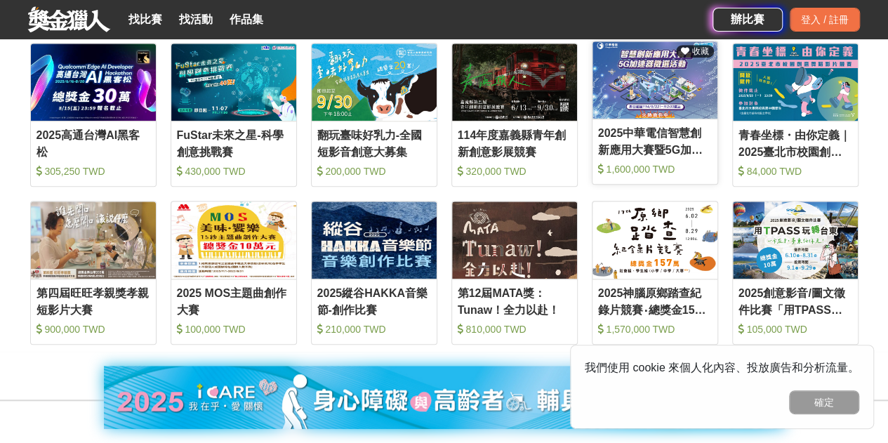
click at [653, 142] on div "2025中華電信智慧創新應用大賽暨5G加速器徵選活動" at bounding box center [655, 141] width 114 height 32
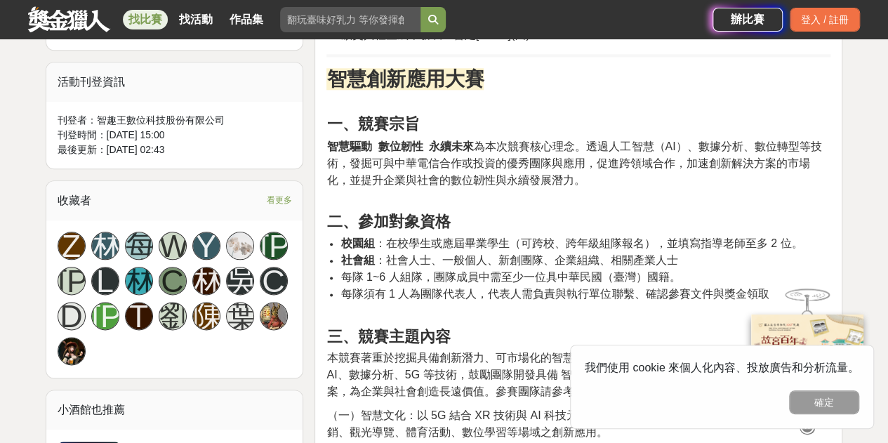
scroll to position [772, 0]
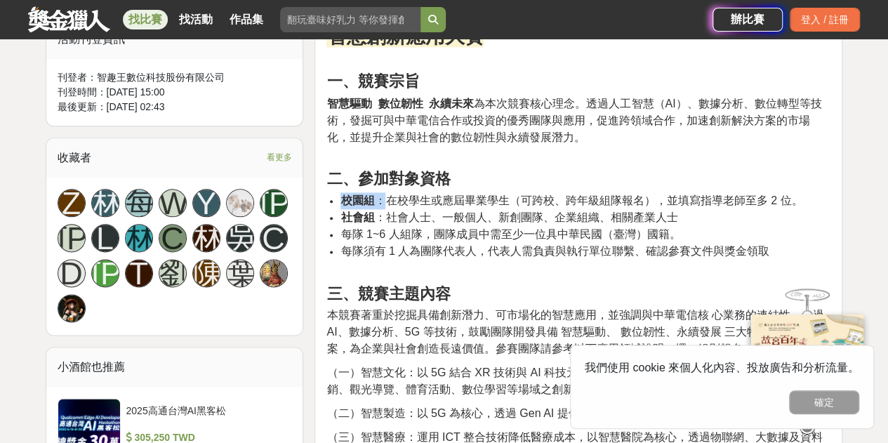
drag, startPoint x: 385, startPoint y: 200, endPoint x: 731, endPoint y: 186, distance: 346.9
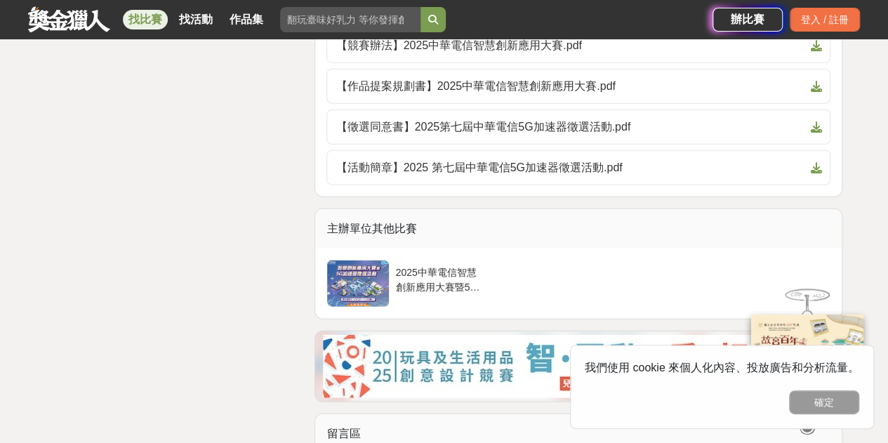
scroll to position [4632, 0]
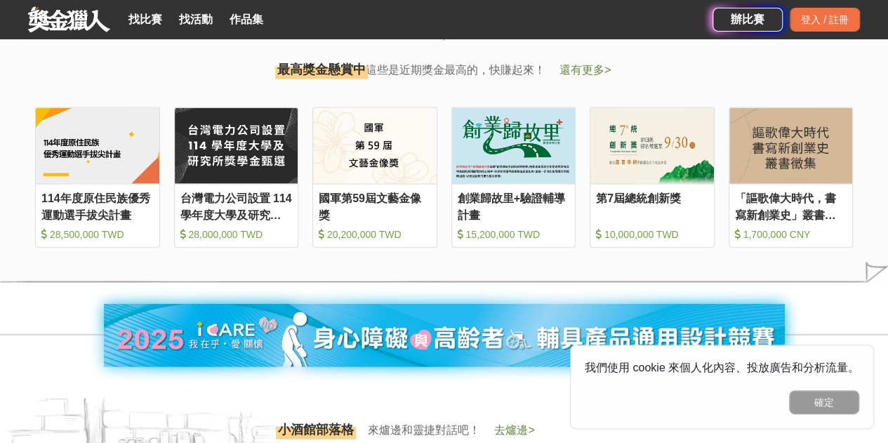
scroll to position [1544, 0]
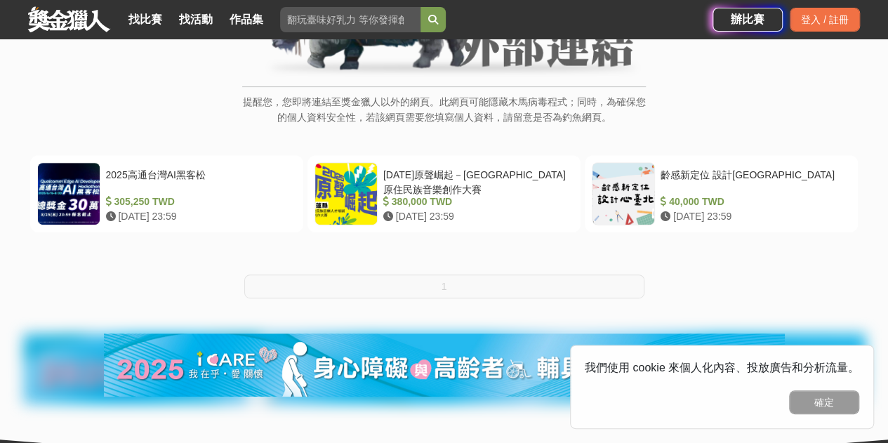
scroll to position [211, 0]
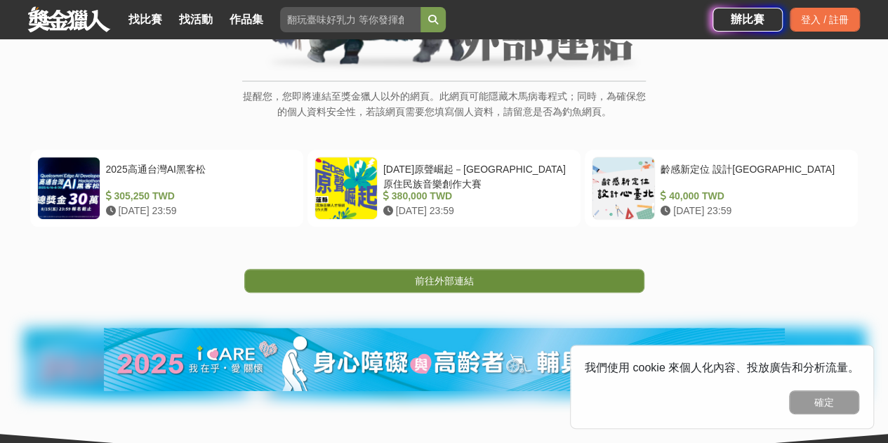
click at [465, 286] on span "前往外部連結" at bounding box center [444, 280] width 59 height 11
